Goal: Information Seeking & Learning: Learn about a topic

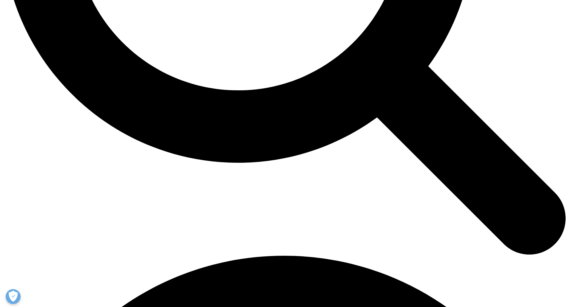
scroll to position [895, 0]
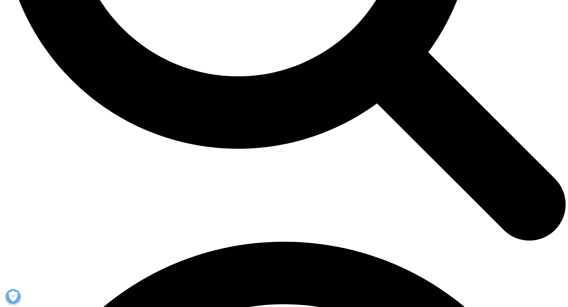
drag, startPoint x: 223, startPoint y: 224, endPoint x: 353, endPoint y: 235, distance: 130.6
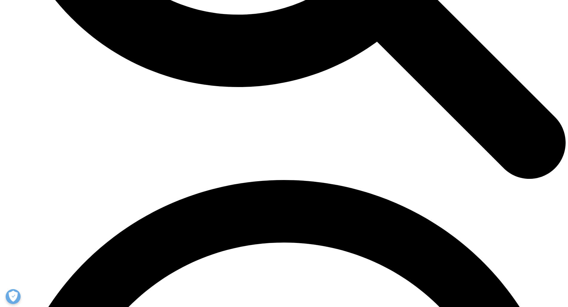
scroll to position [985, 0]
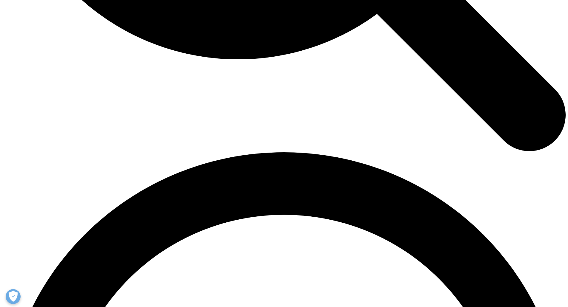
drag, startPoint x: 241, startPoint y: 172, endPoint x: 287, endPoint y: 186, distance: 48.5
drag, startPoint x: 177, startPoint y: 195, endPoint x: 295, endPoint y: 194, distance: 118.2
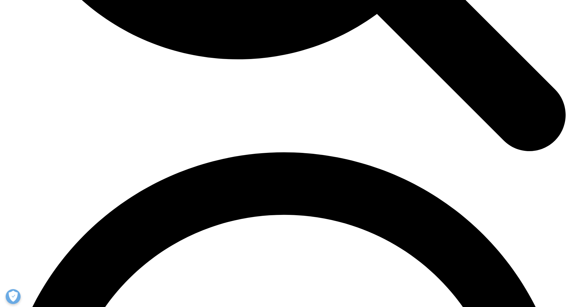
drag, startPoint x: 182, startPoint y: 208, endPoint x: 276, endPoint y: 230, distance: 96.4
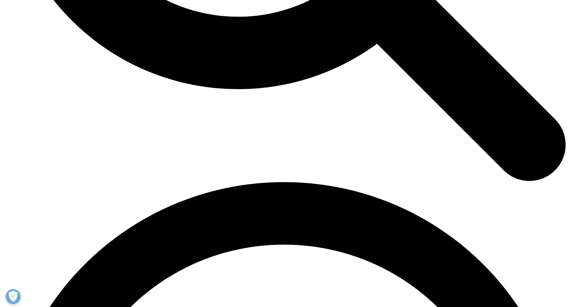
scroll to position [1104, 0]
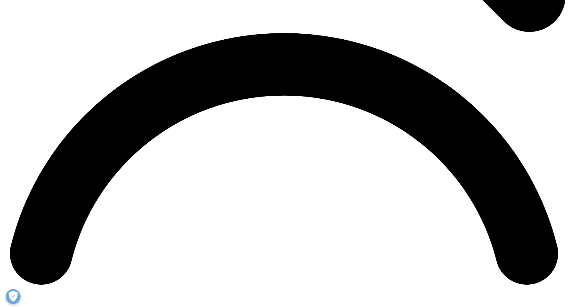
drag, startPoint x: 251, startPoint y: 92, endPoint x: 383, endPoint y: 87, distance: 132.0
